Goal: Navigation & Orientation: Understand site structure

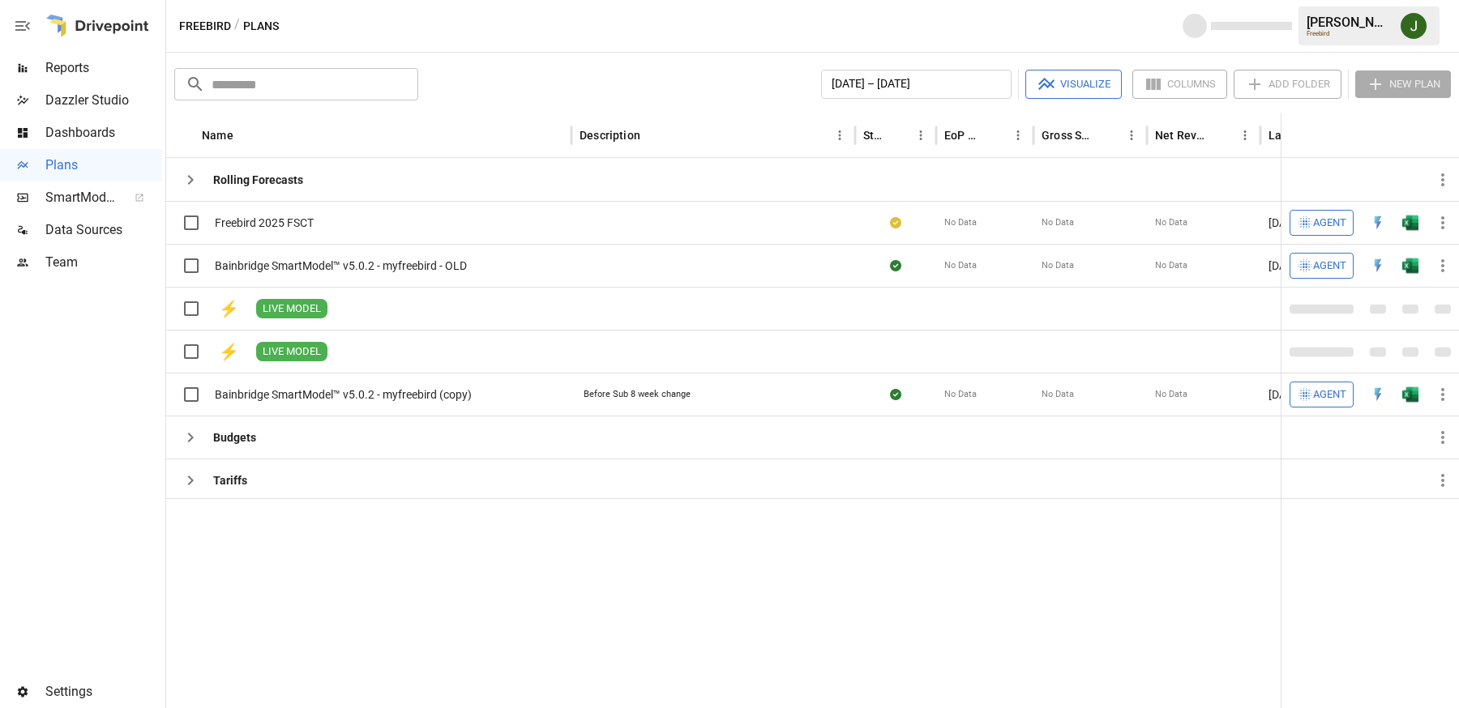
click at [99, 205] on span "SmartModel ™" at bounding box center [80, 197] width 71 height 19
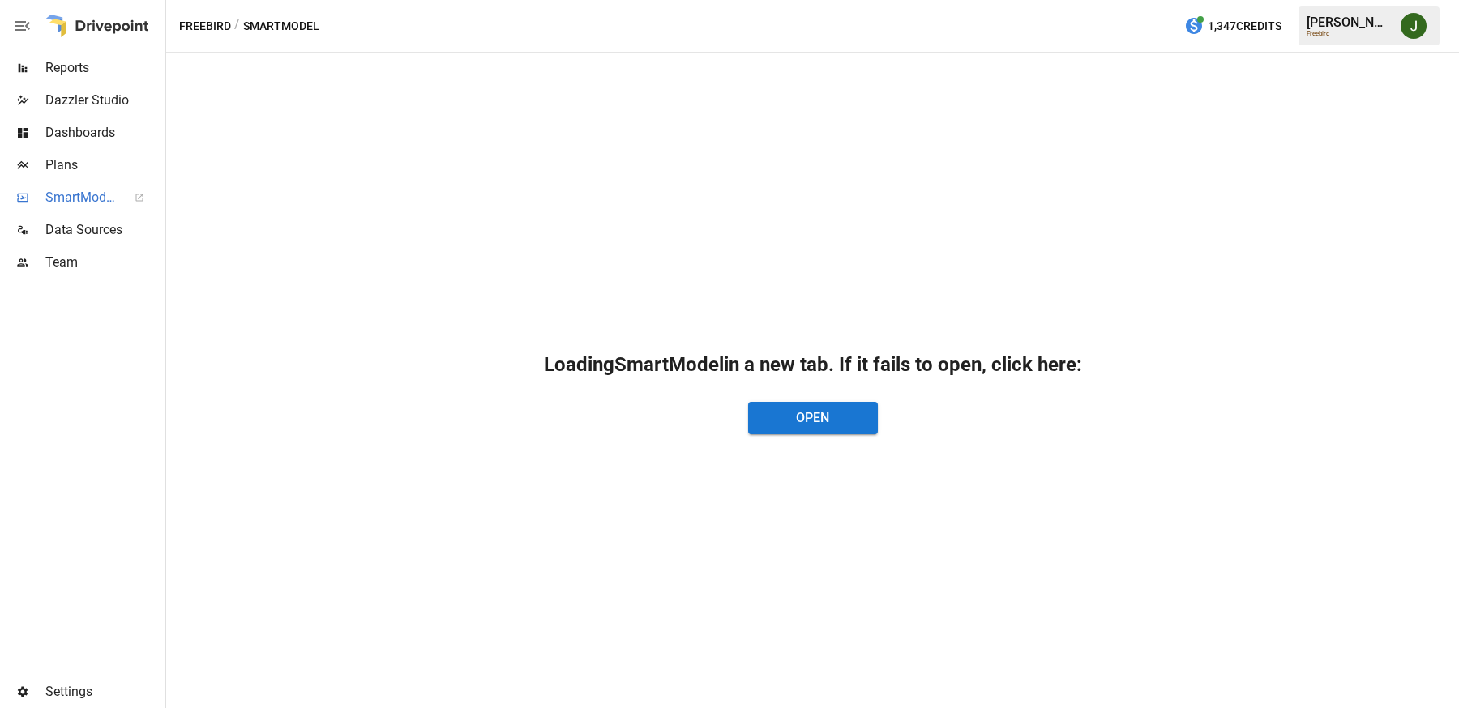
click at [91, 69] on span "Reports" at bounding box center [103, 67] width 117 height 19
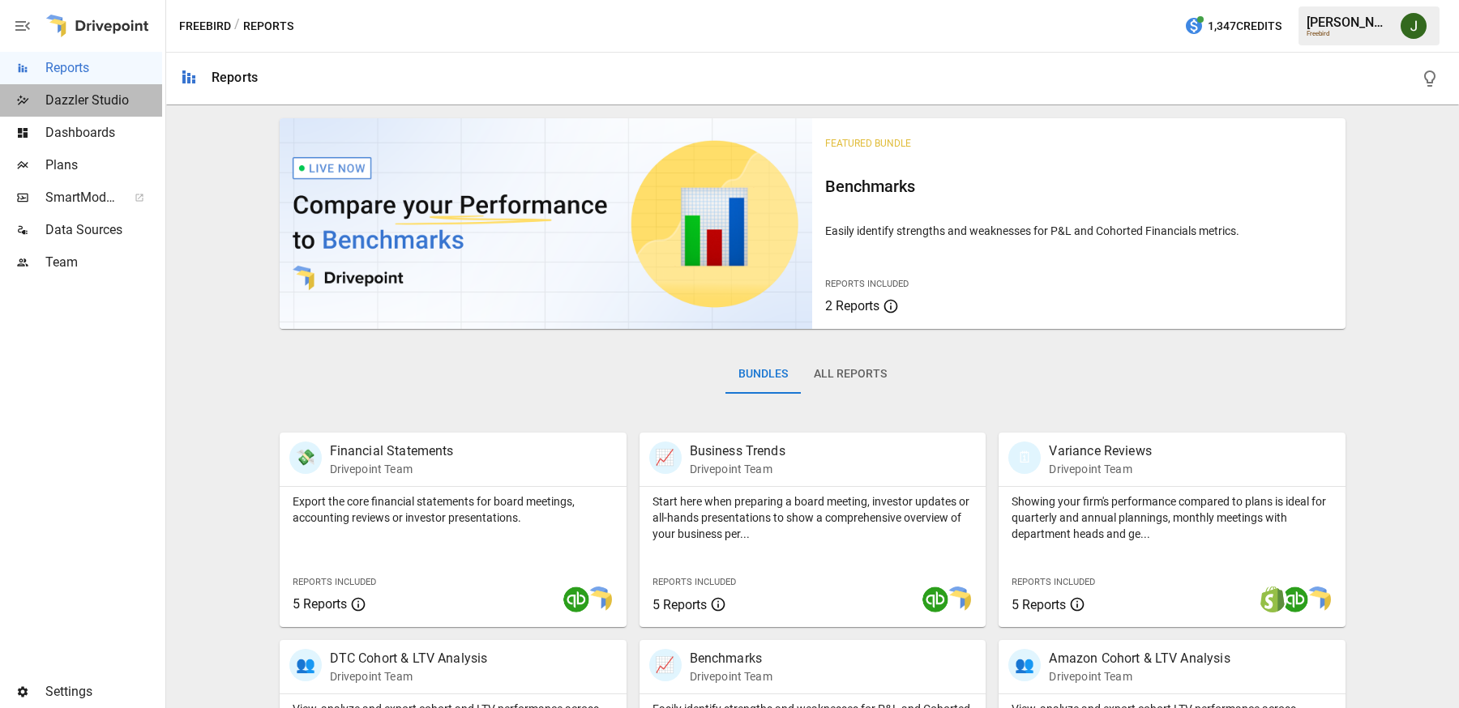
click at [96, 100] on span "Dazzler Studio" at bounding box center [103, 100] width 117 height 19
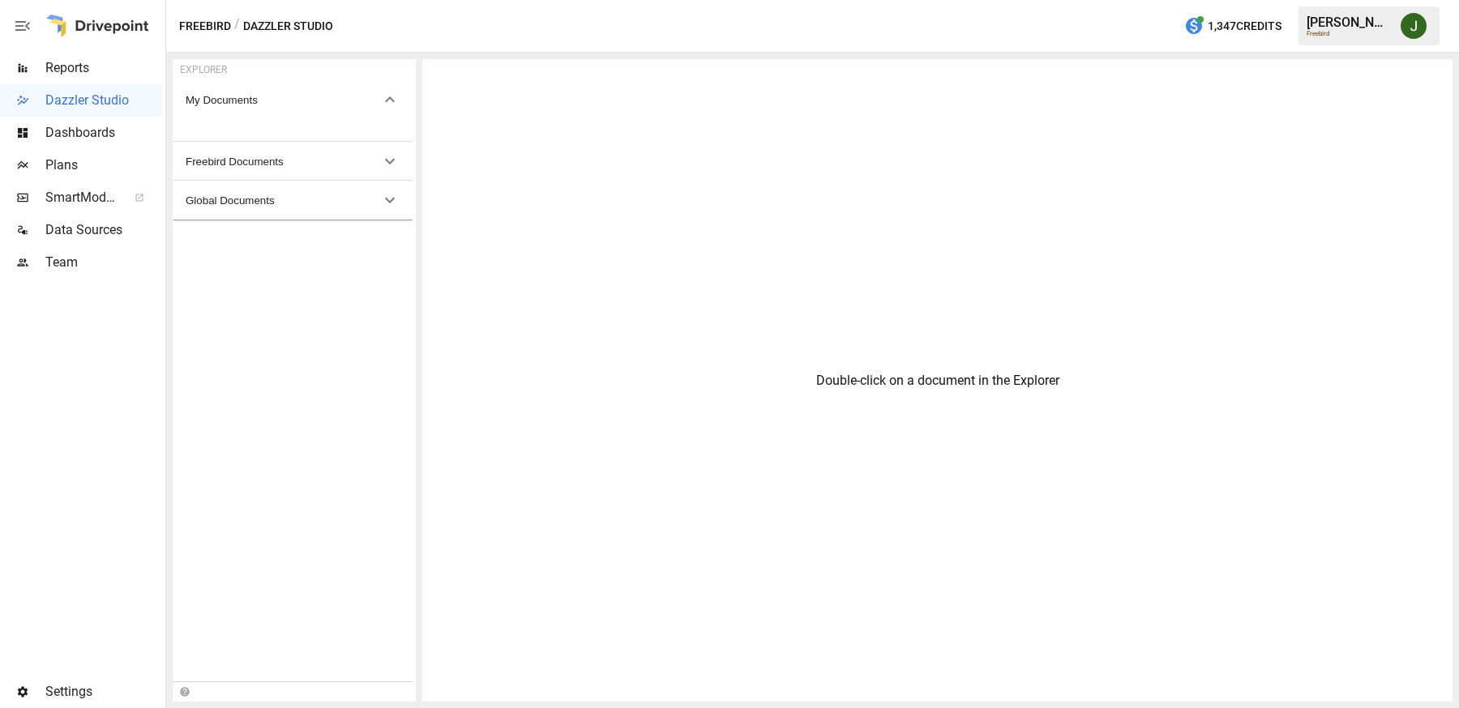
click at [95, 131] on span "Dashboards" at bounding box center [103, 132] width 117 height 19
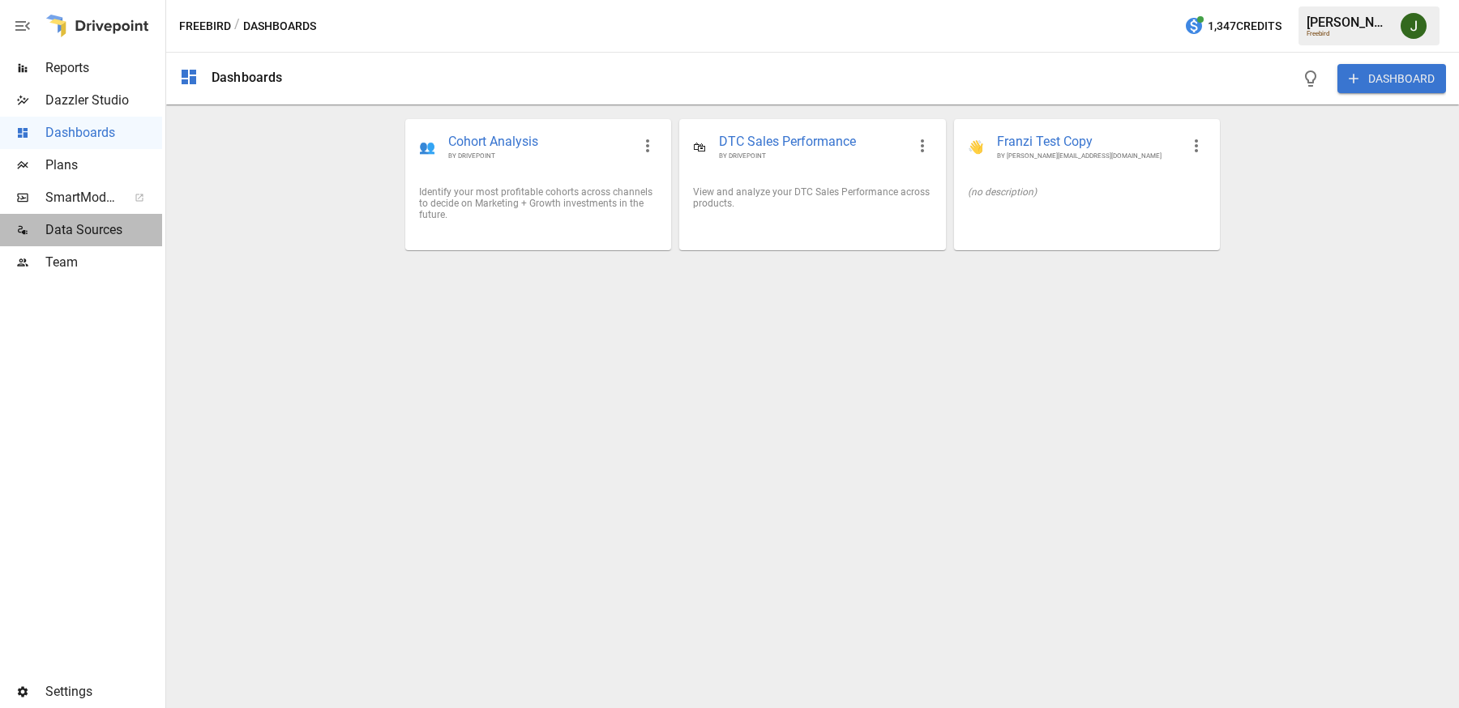
click at [76, 233] on span "Data Sources" at bounding box center [103, 229] width 117 height 19
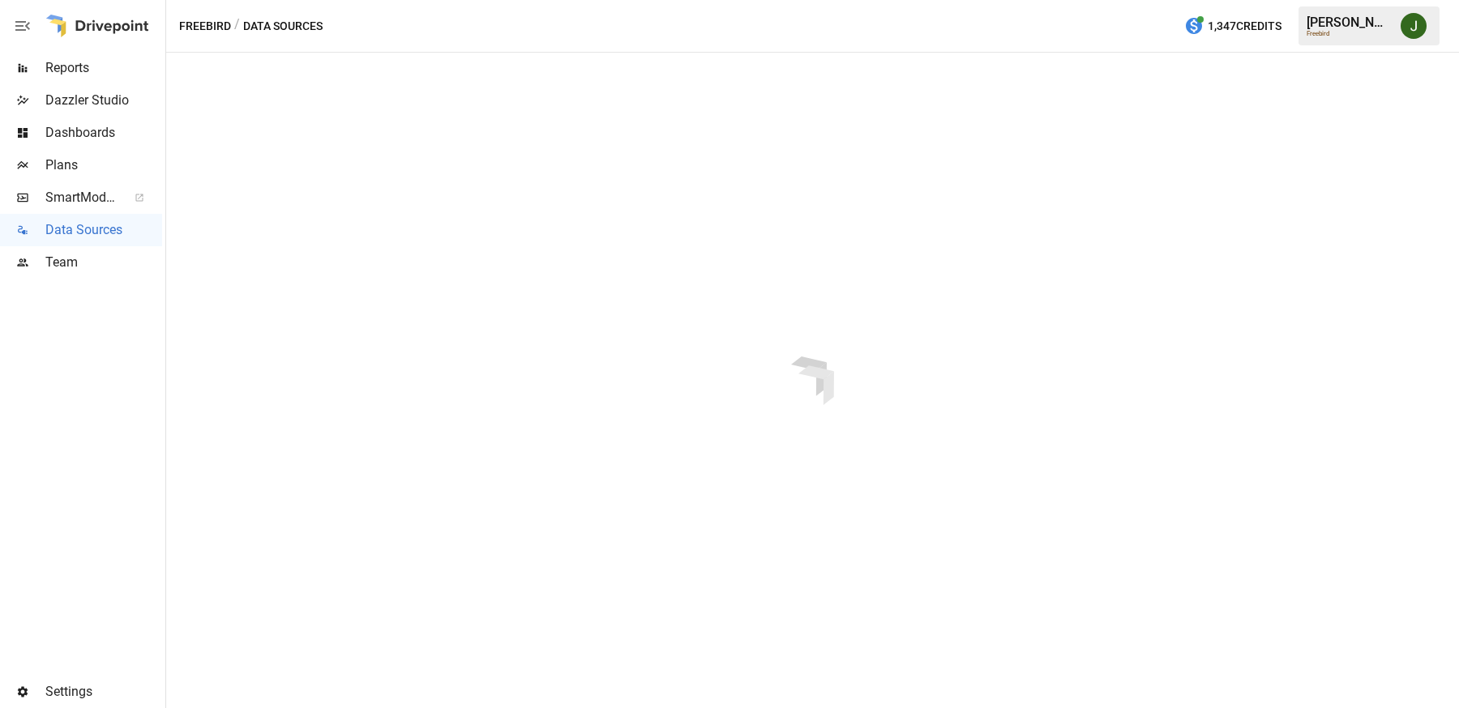
click at [79, 267] on span "Team" at bounding box center [103, 262] width 117 height 19
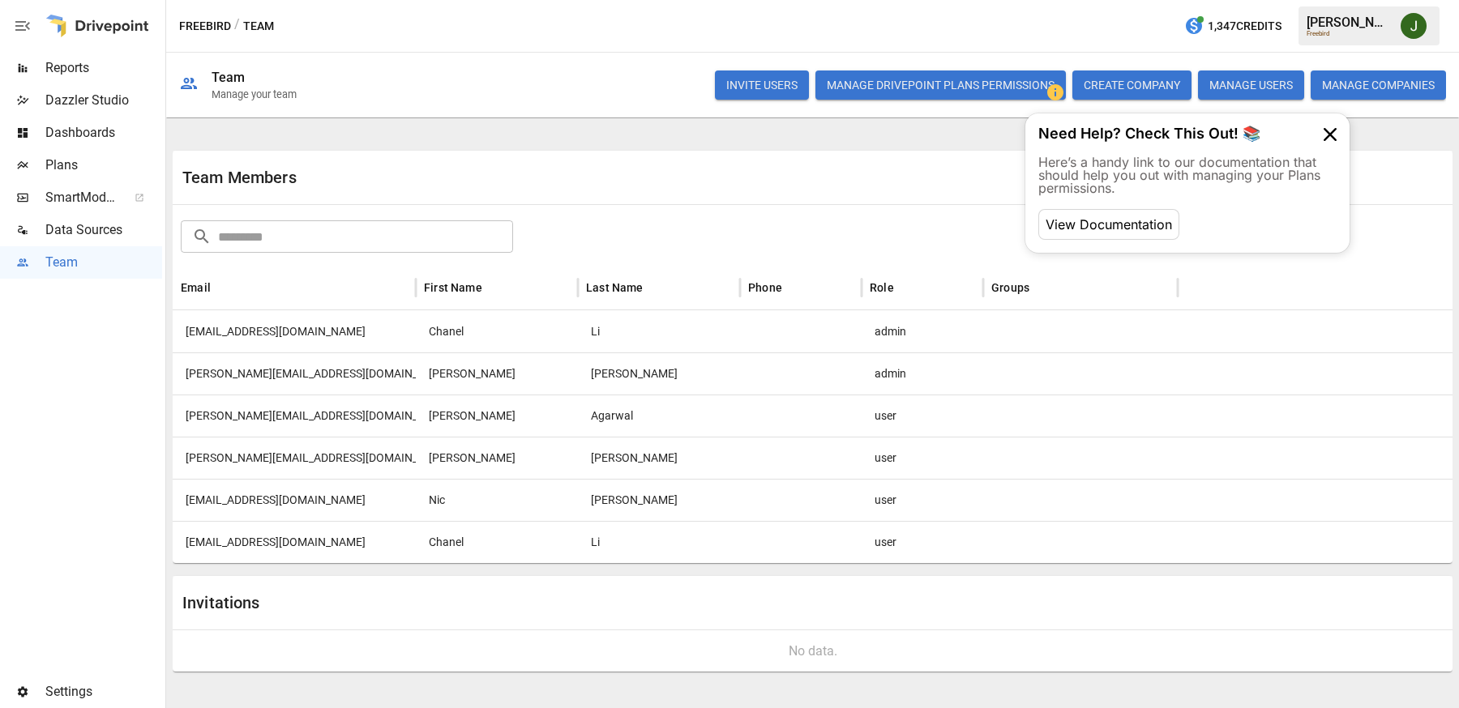
click at [1425, 31] on img "Jason Huang" at bounding box center [1414, 26] width 26 height 26
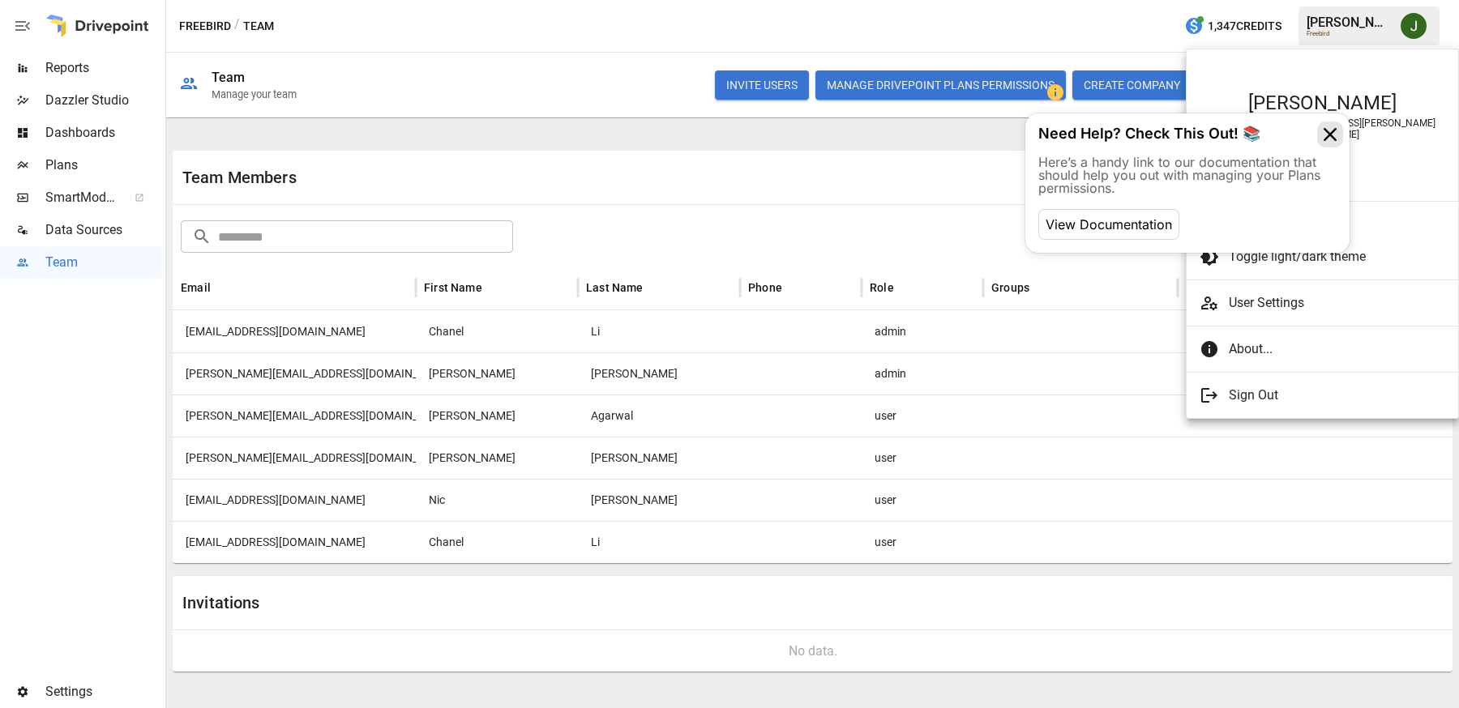
click at [1318, 128] on icon at bounding box center [1330, 135] width 26 height 26
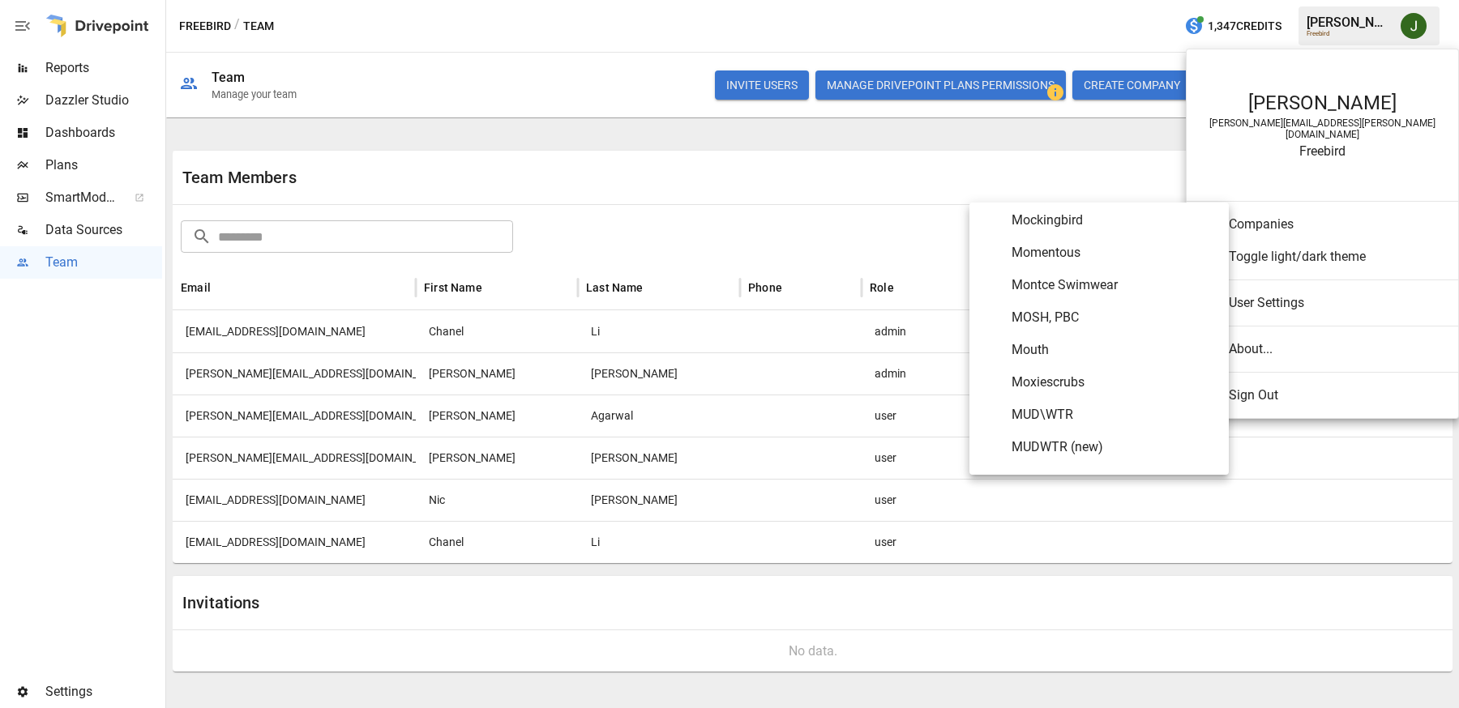
scroll to position [5905, 0]
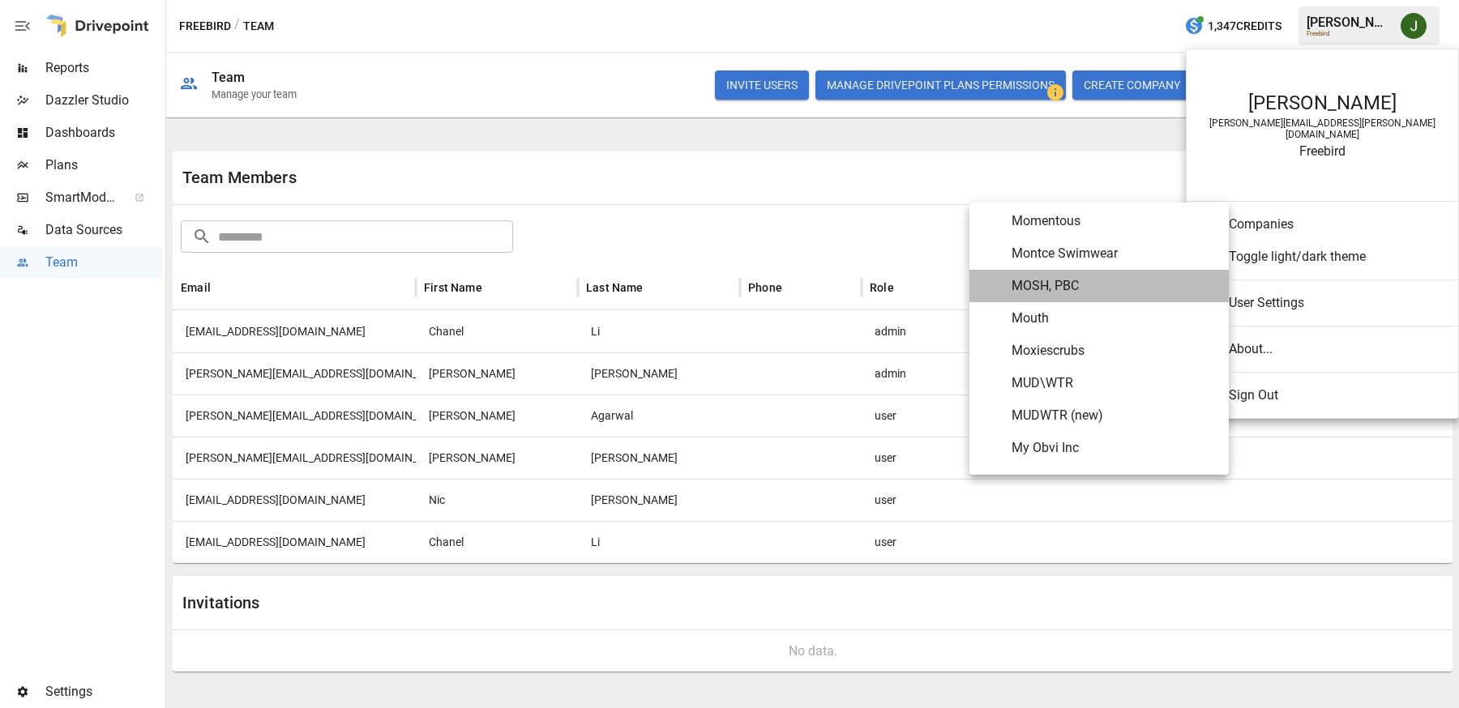
click at [1048, 288] on span "MOSH, PBC" at bounding box center [1114, 285] width 204 height 19
